Goal: Task Accomplishment & Management: Manage account settings

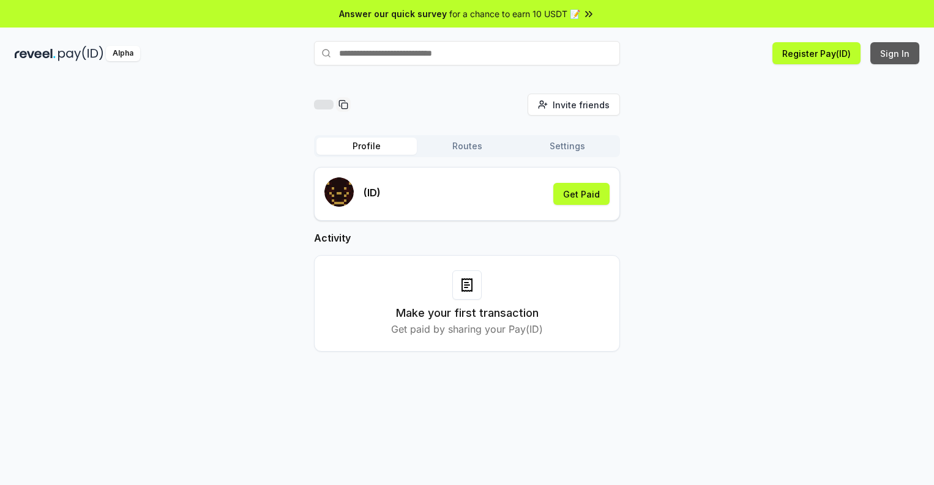
click at [895, 53] on button "Sign In" at bounding box center [894, 53] width 49 height 22
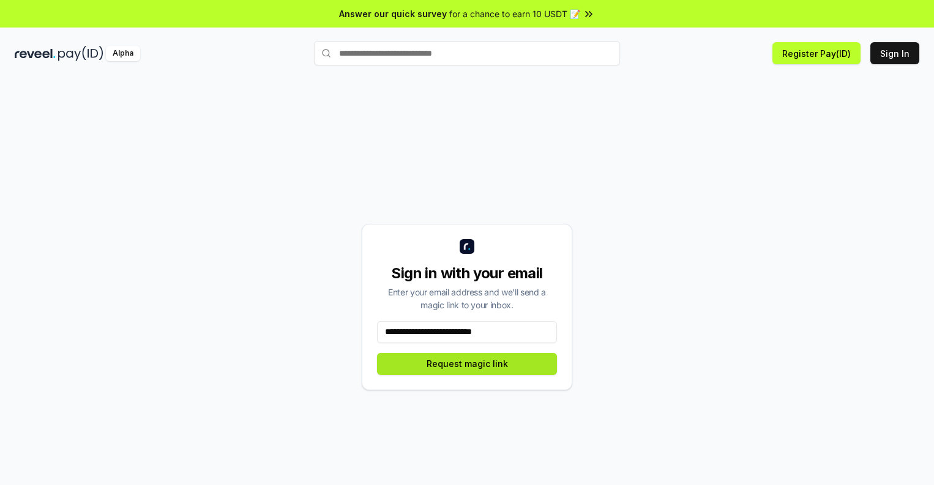
type input "**********"
click at [467, 364] on button "Request magic link" at bounding box center [467, 364] width 180 height 22
